Goal: Check status: Check status

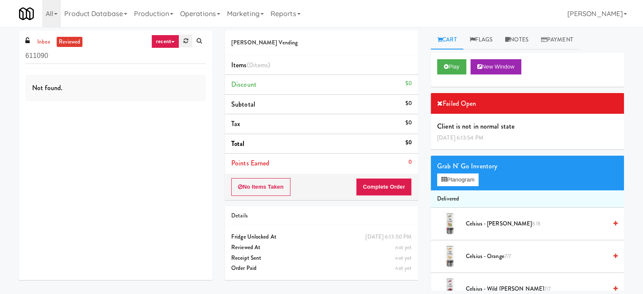
click at [189, 40] on link at bounding box center [185, 41] width 13 height 13
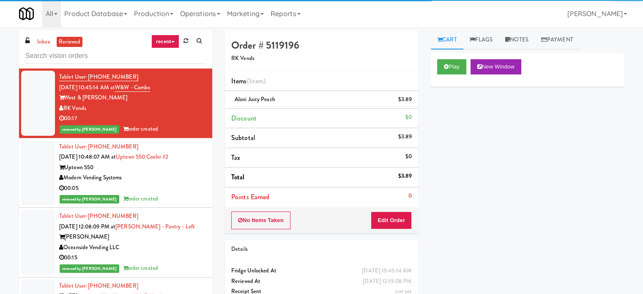
click at [45, 47] on div at bounding box center [115, 55] width 180 height 16
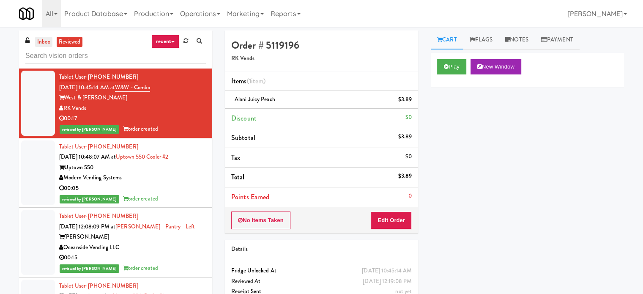
click at [44, 44] on link "inbox" at bounding box center [43, 42] width 17 height 11
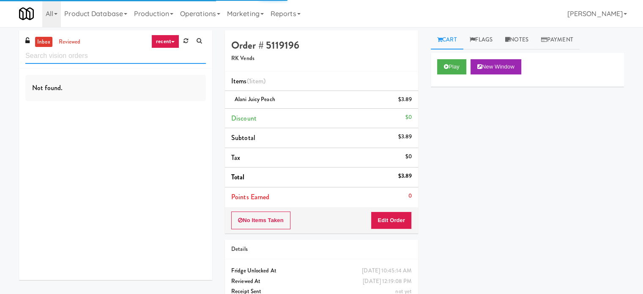
click at [164, 60] on input "text" at bounding box center [115, 56] width 180 height 16
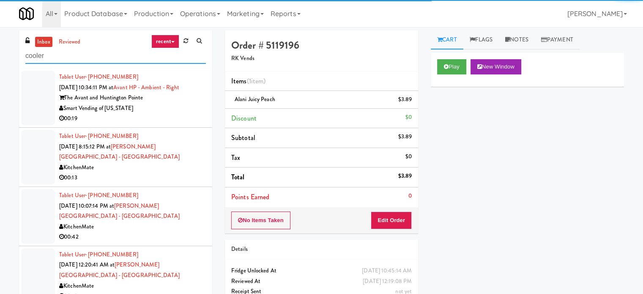
type input "cooler"
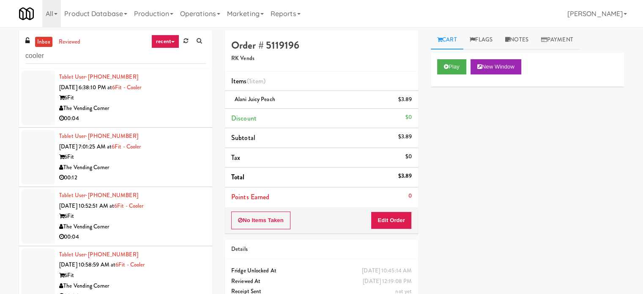
drag, startPoint x: 156, startPoint y: 106, endPoint x: 221, endPoint y: 141, distance: 73.6
click at [157, 106] on div "The Vending Corner" at bounding box center [132, 108] width 147 height 11
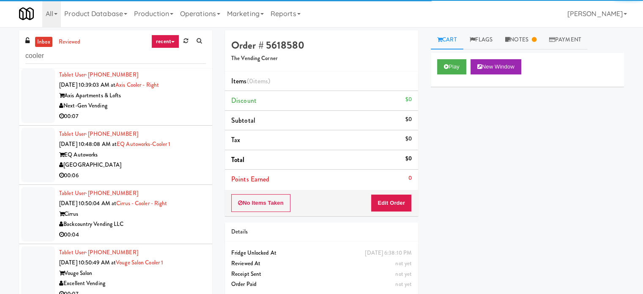
scroll to position [761, 0]
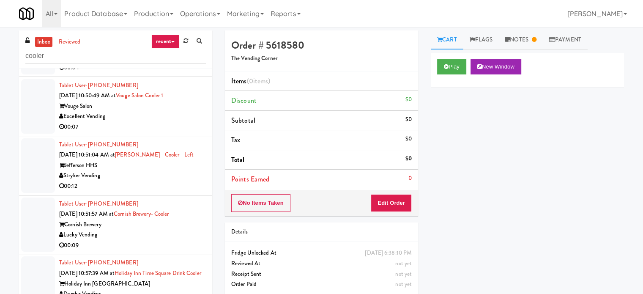
click at [191, 230] on div "Lucky Vending" at bounding box center [132, 234] width 147 height 11
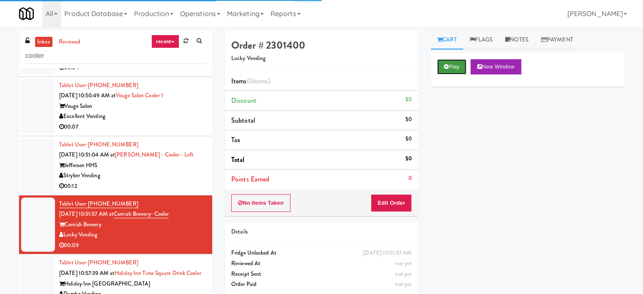
click at [461, 67] on button "Play" at bounding box center [451, 66] width 29 height 15
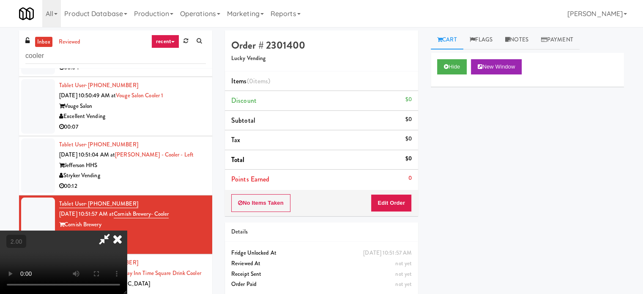
scroll to position [134, 0]
click at [127, 239] on video at bounding box center [63, 261] width 127 height 63
click at [127, 230] on video at bounding box center [63, 261] width 127 height 63
